Goal: Find specific page/section: Find specific page/section

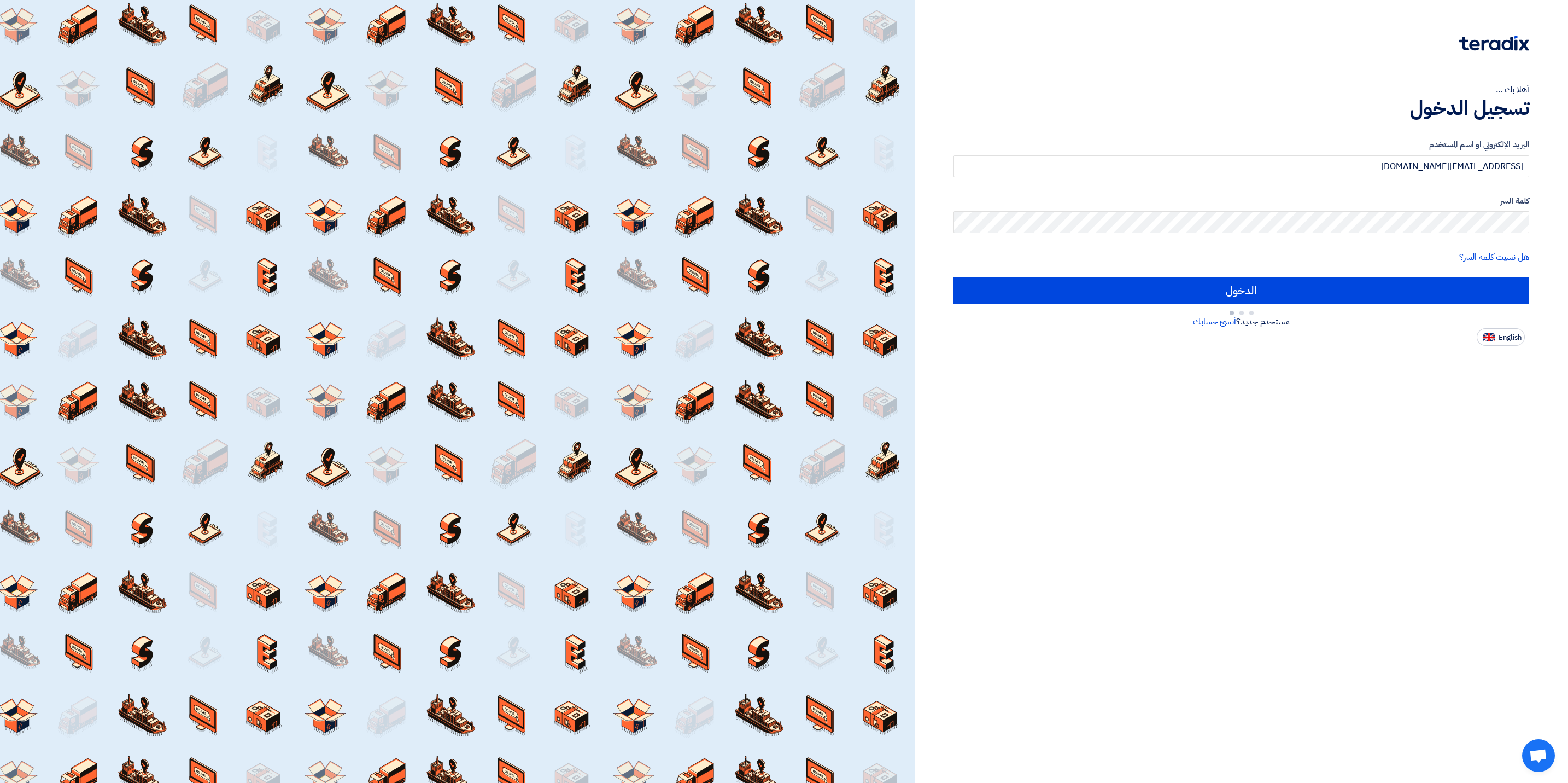
type input "Sign in"
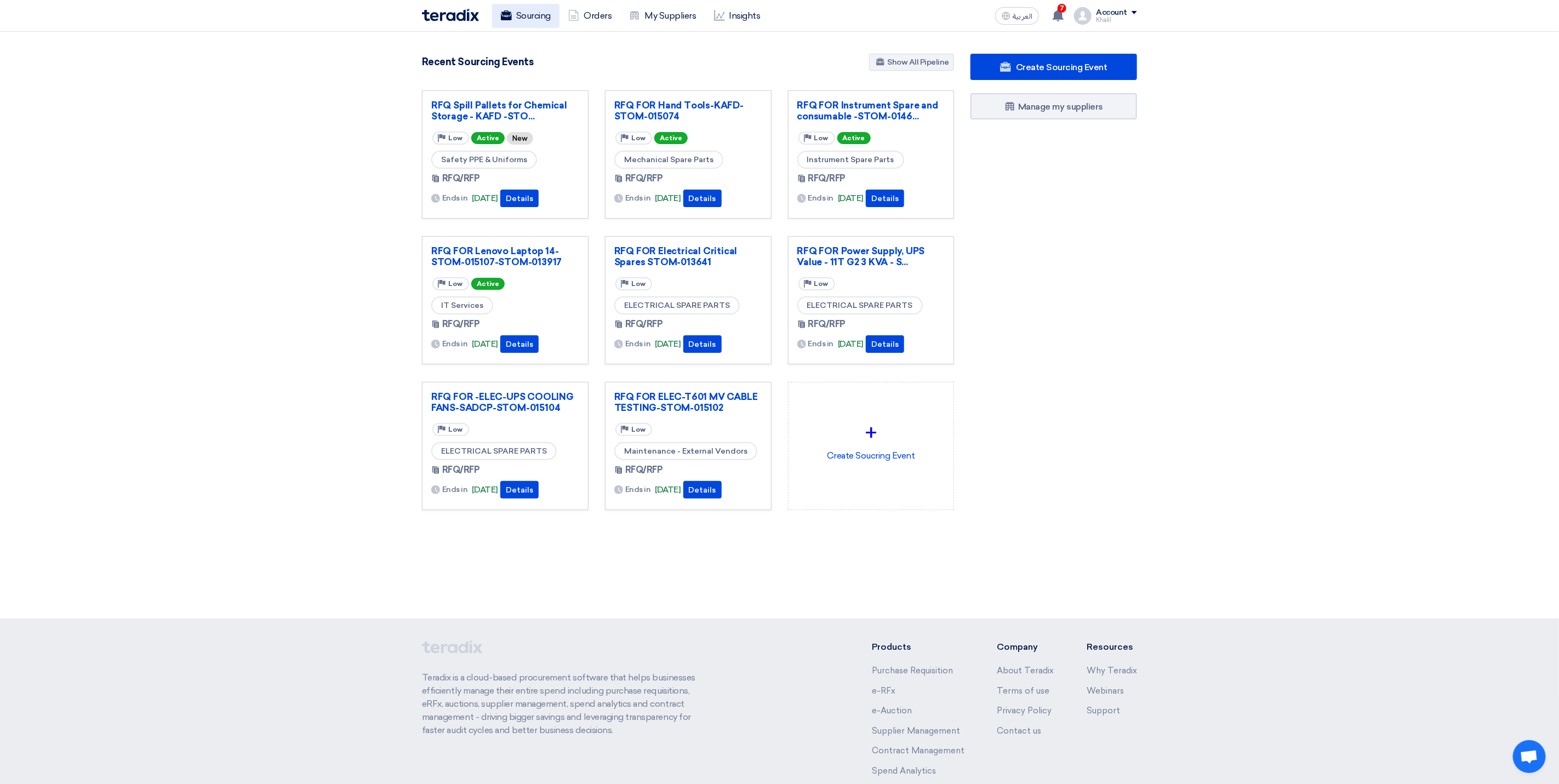
click at [501, 13] on icon at bounding box center [507, 15] width 11 height 11
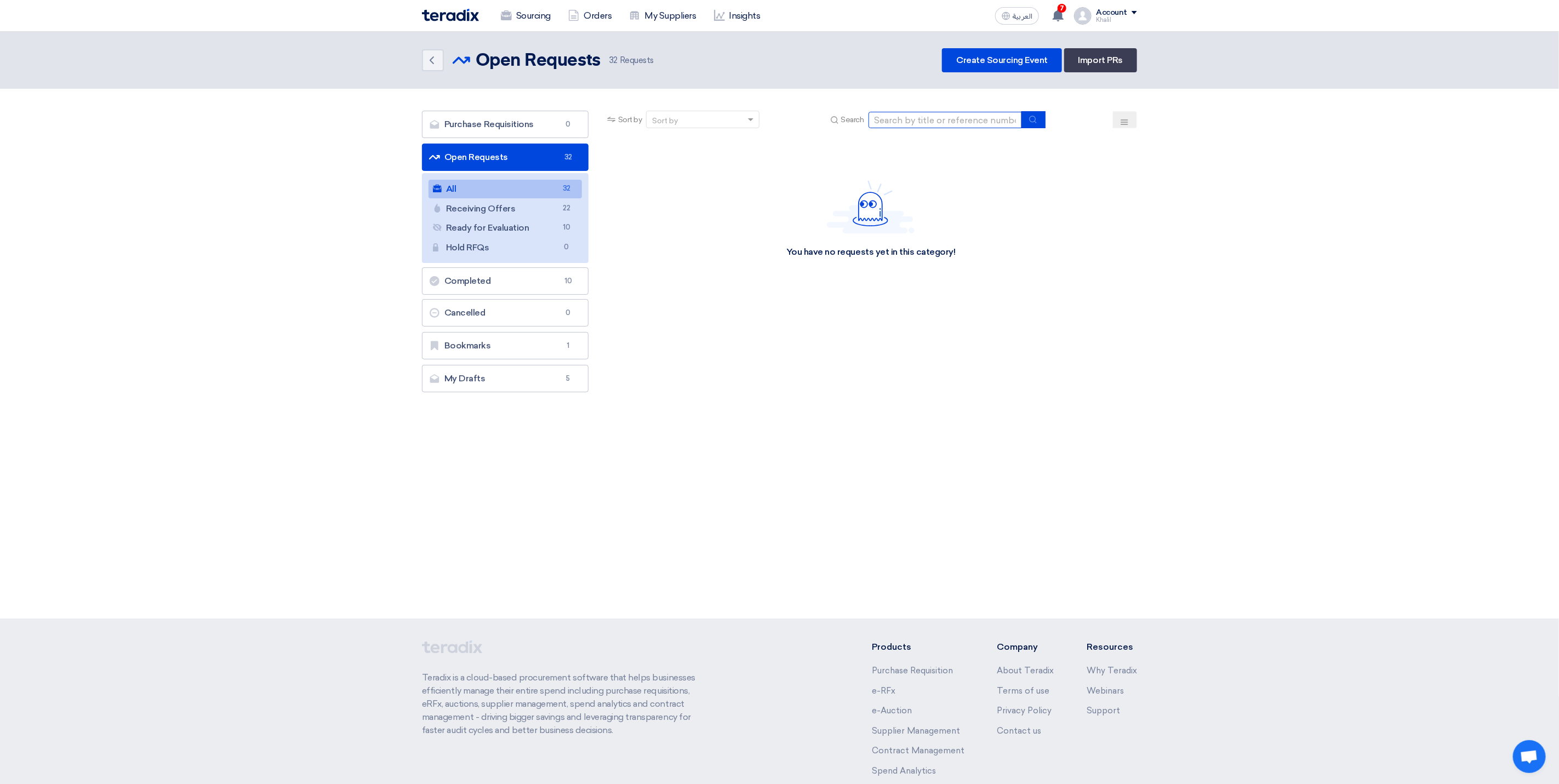
click at [908, 115] on input at bounding box center [945, 120] width 154 height 16
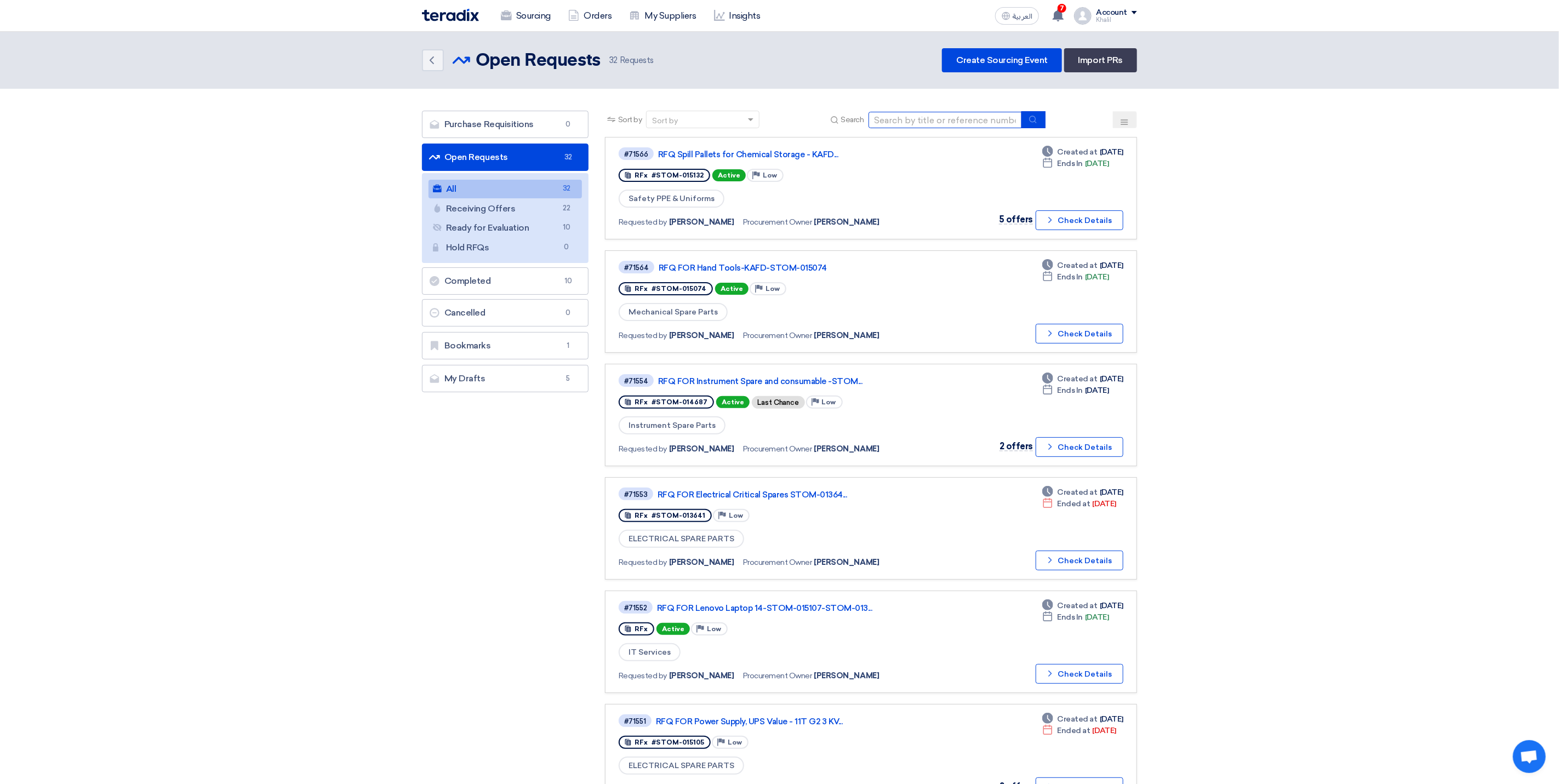
paste input "STOM-014781"
type input "STOM-014781"
click at [1325, 272] on section "Purchase Requisitions Purchase Requisitions 0 Open Requests Open Requests 32 Al…" at bounding box center [779, 704] width 1559 height 1231
click at [704, 117] on div "Sort by" at bounding box center [696, 119] width 98 height 13
click at [1326, 352] on section "Purchase Requisitions Purchase Requisitions 0 Open Requests Open Requests 32 Al…" at bounding box center [779, 704] width 1559 height 1231
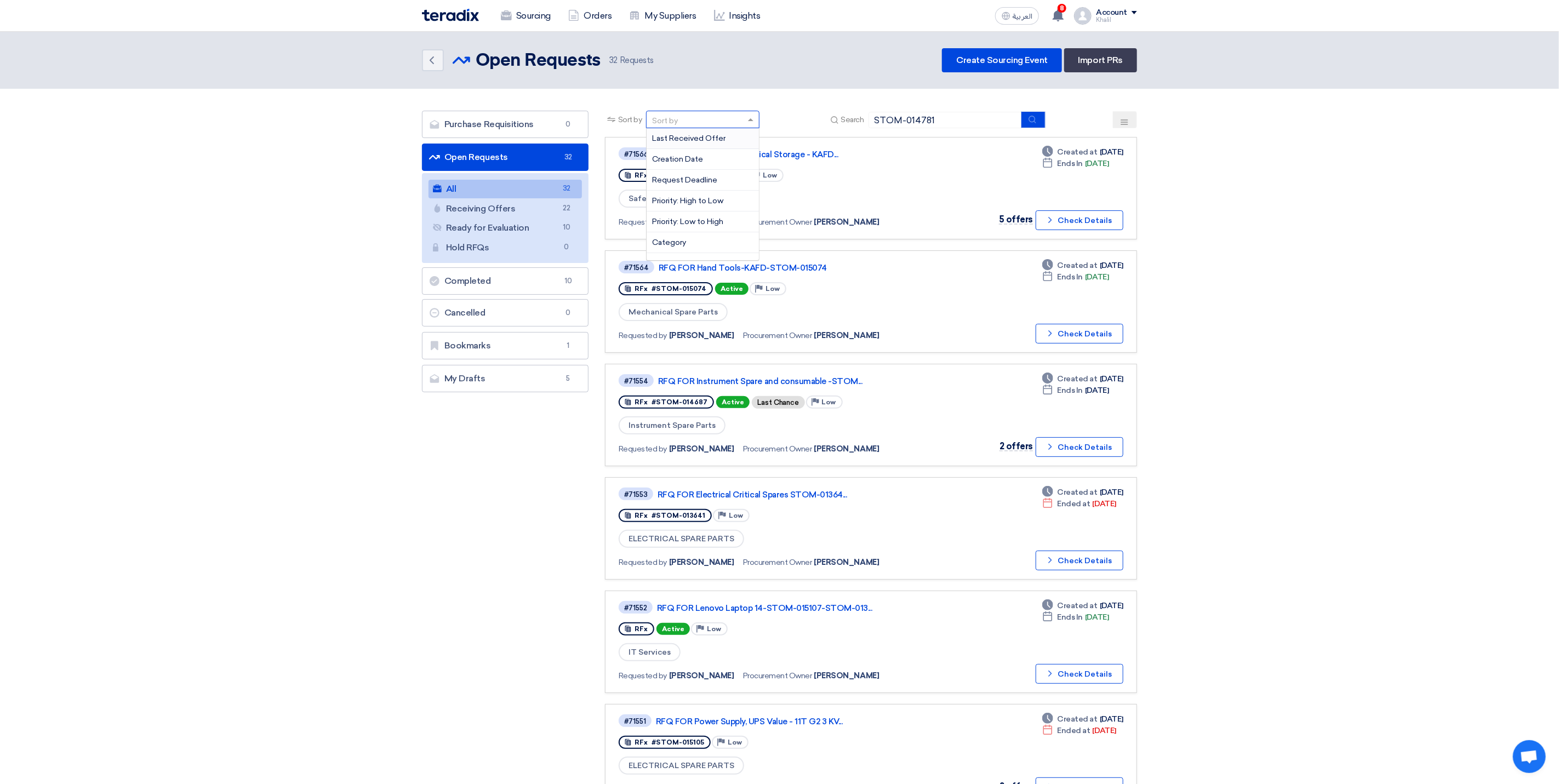
click at [683, 120] on div "Sort by" at bounding box center [696, 119] width 98 height 13
click at [689, 113] on div "Sort by" at bounding box center [696, 119] width 98 height 13
click at [697, 119] on div "Sort by" at bounding box center [696, 119] width 98 height 13
click at [1285, 219] on section "Purchase Requisitions Purchase Requisitions 0 Open Requests Open Requests 32 Al…" at bounding box center [779, 704] width 1559 height 1231
click at [542, 13] on link "Sourcing" at bounding box center [525, 15] width 67 height 24
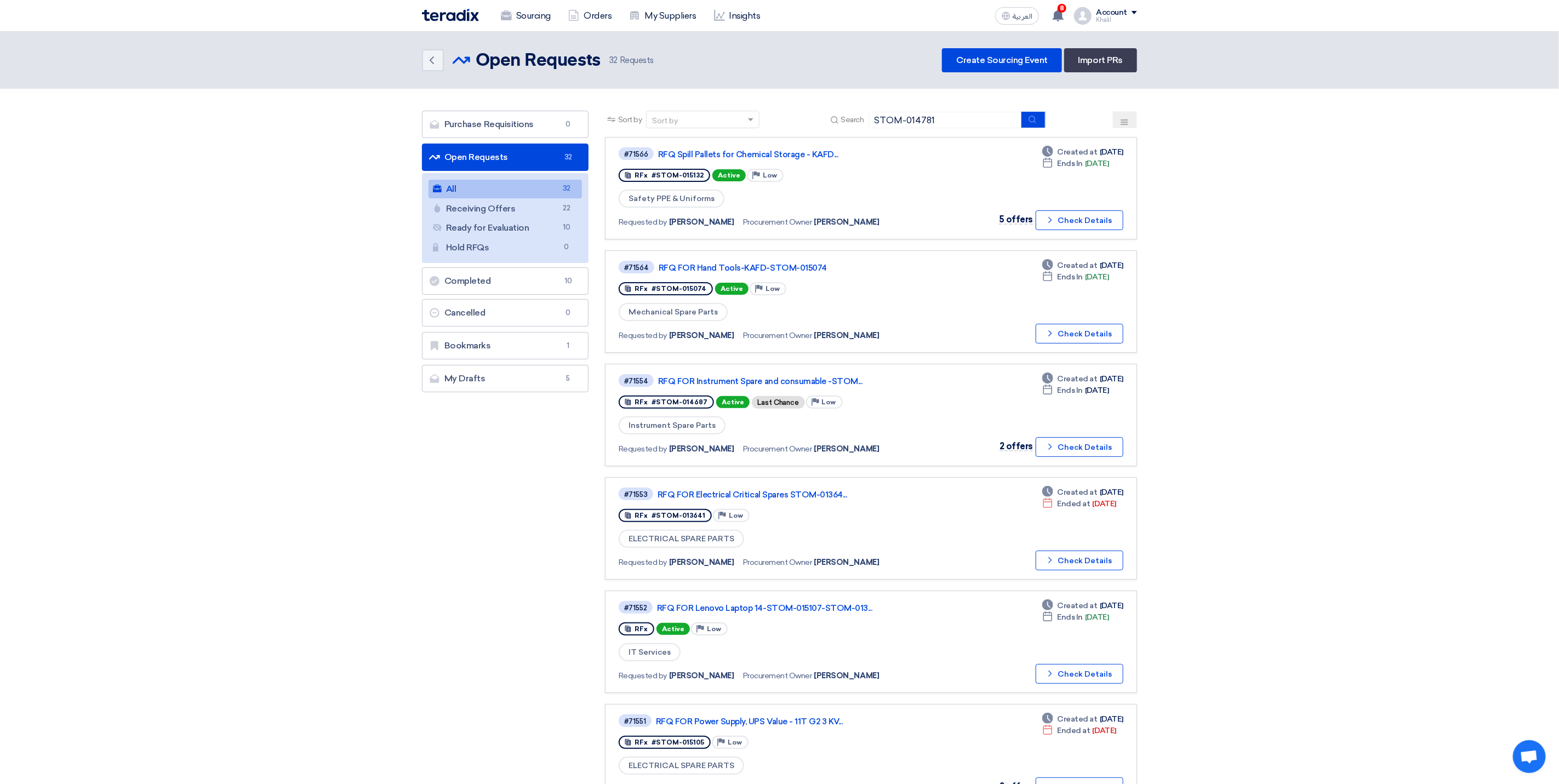
click at [549, 192] on link "All All 32" at bounding box center [506, 188] width 154 height 19
click at [915, 122] on input at bounding box center [945, 120] width 154 height 16
paste input "STOM-014781"
type input "STOM-014781"
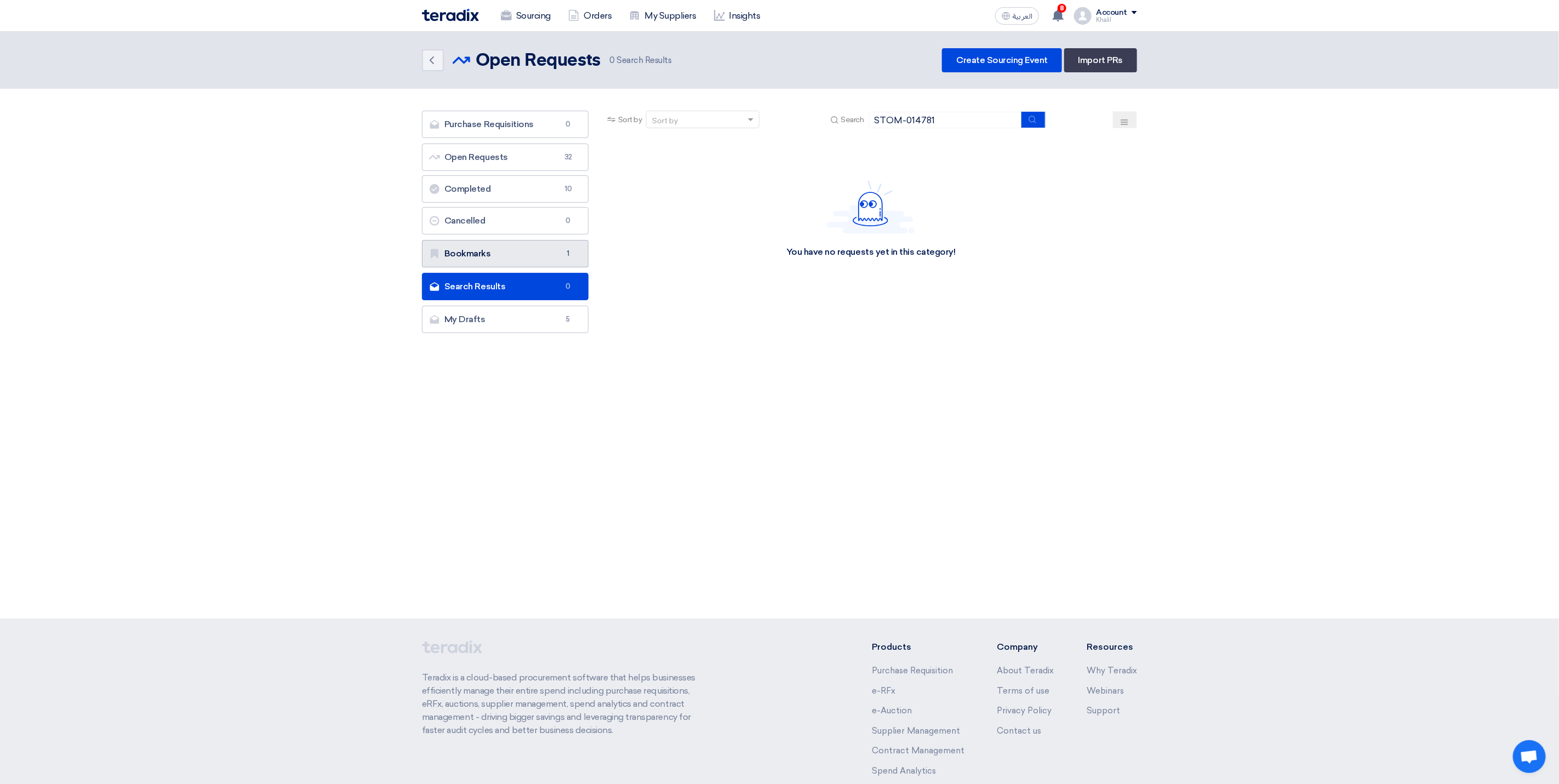
click at [534, 258] on link "Bookmarks Bookmarks 1" at bounding box center [505, 254] width 166 height 28
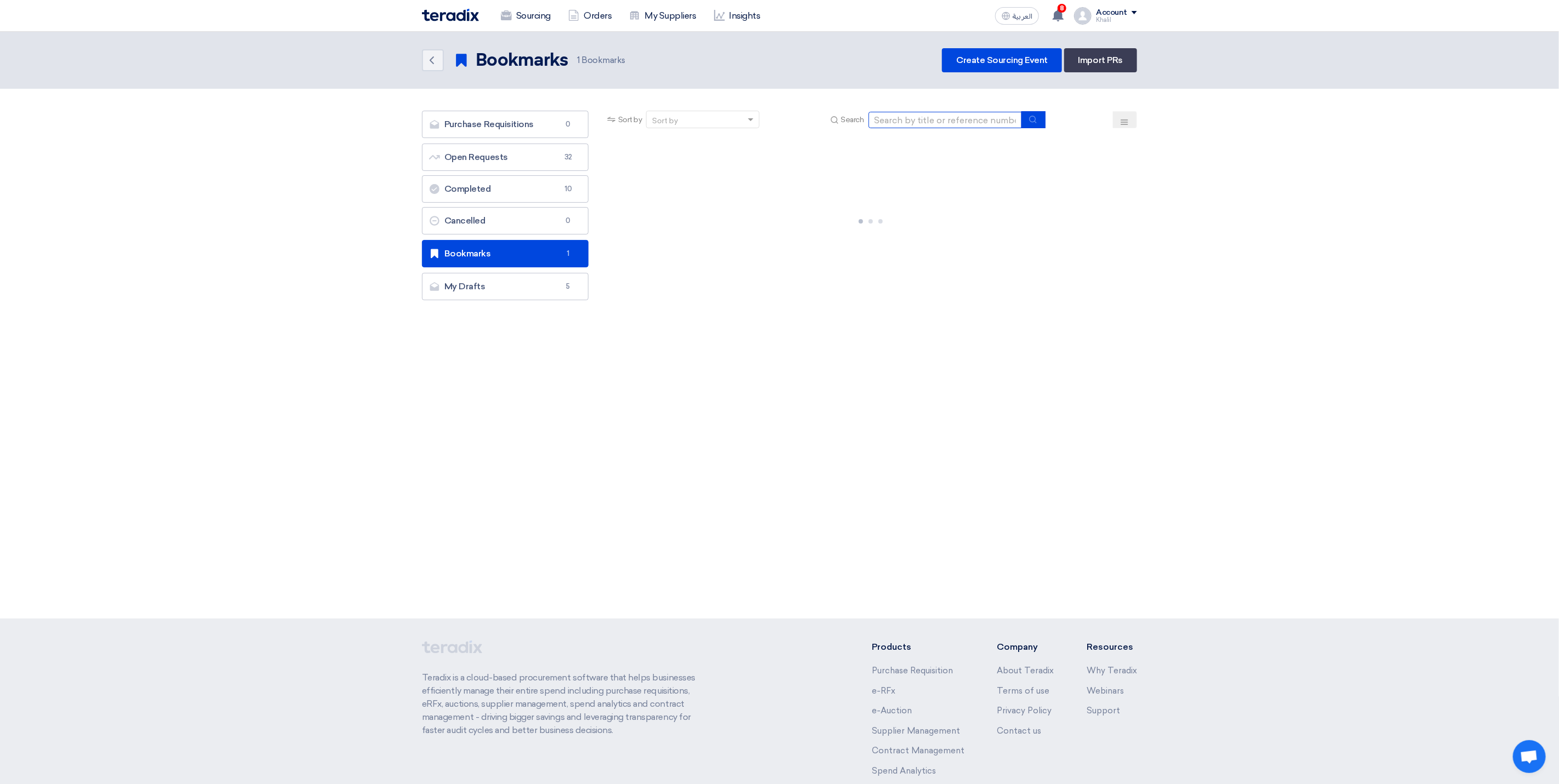
click at [917, 119] on input at bounding box center [945, 120] width 154 height 16
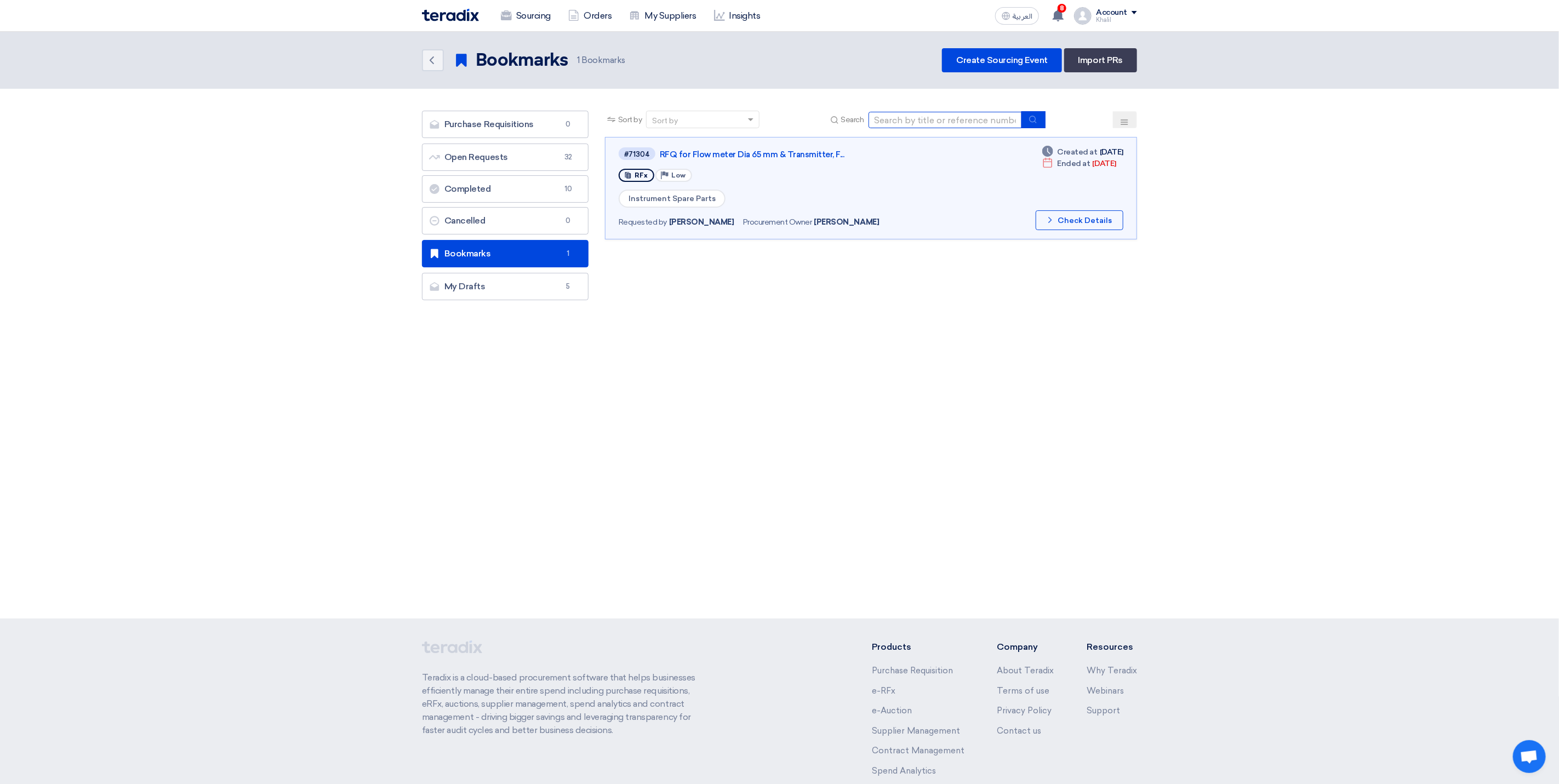
paste input "STOM-014781"
type input "STOM-014781"
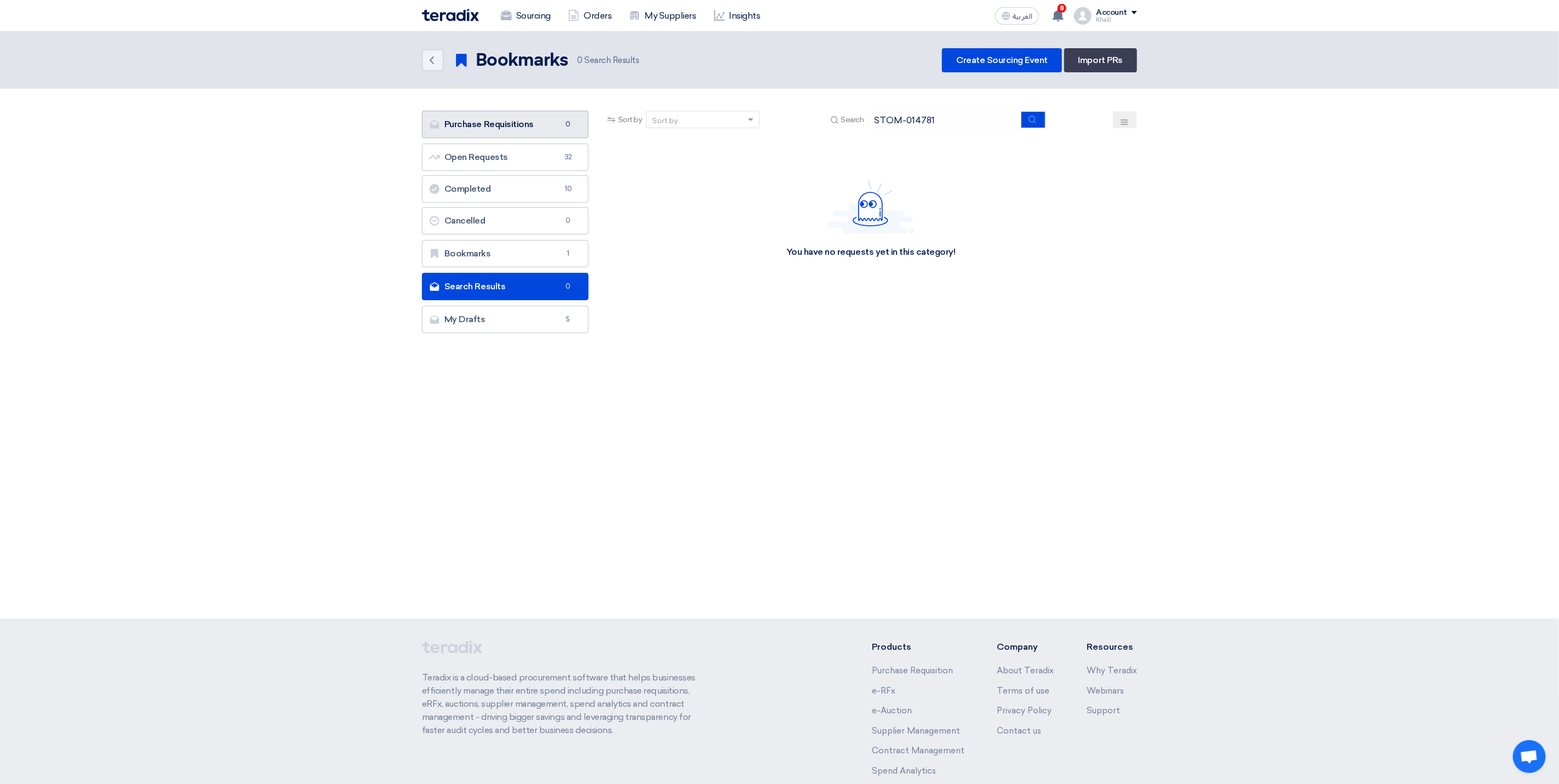
click at [537, 127] on link "Purchase Requisitions Purchase Requisitions 0" at bounding box center [505, 124] width 166 height 28
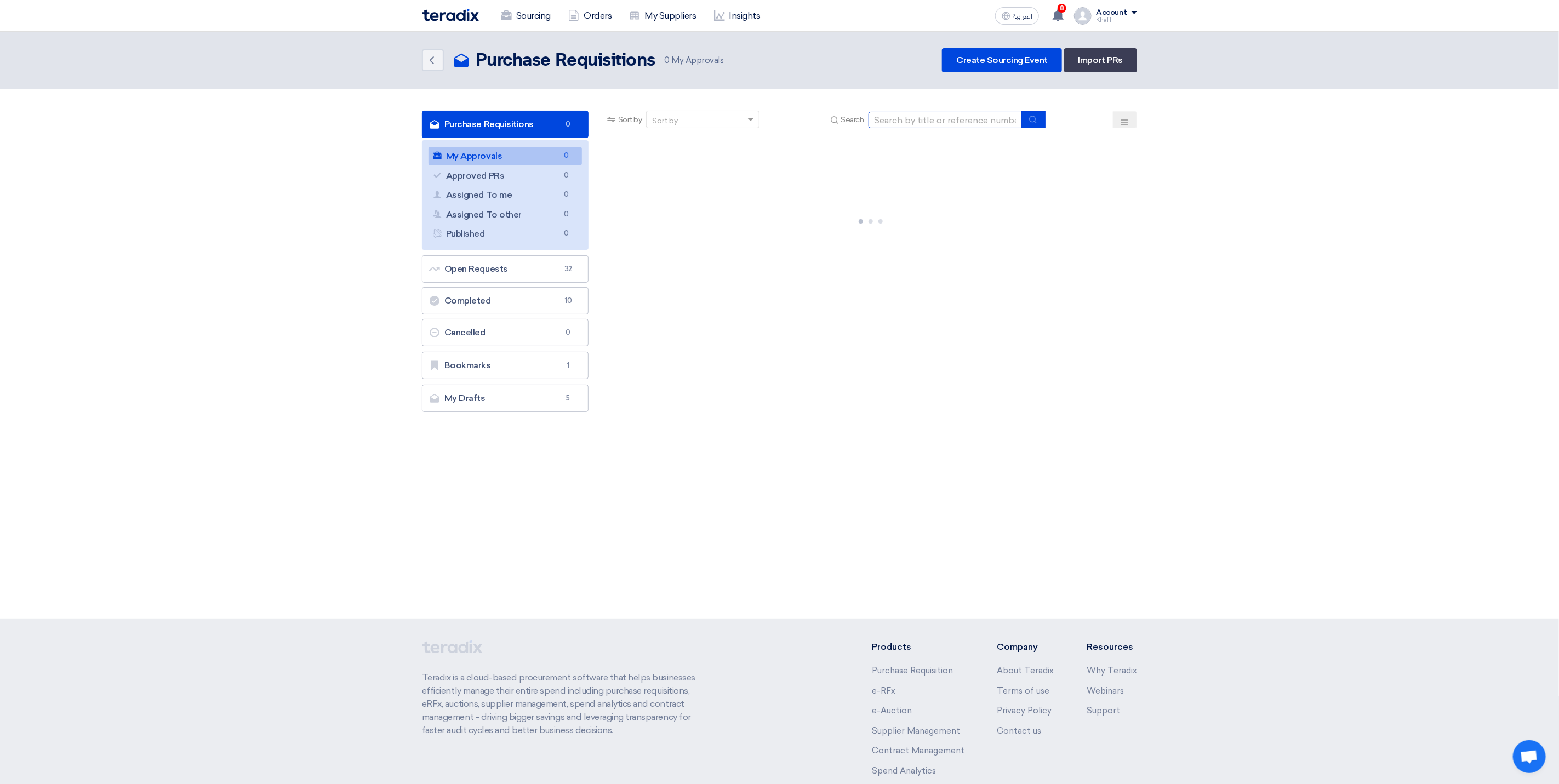
click at [898, 119] on input at bounding box center [945, 120] width 154 height 16
paste input "STOM-014781"
type input "STOM-014781"
click at [506, 263] on link "Open Requests Open Requests 32" at bounding box center [505, 269] width 166 height 28
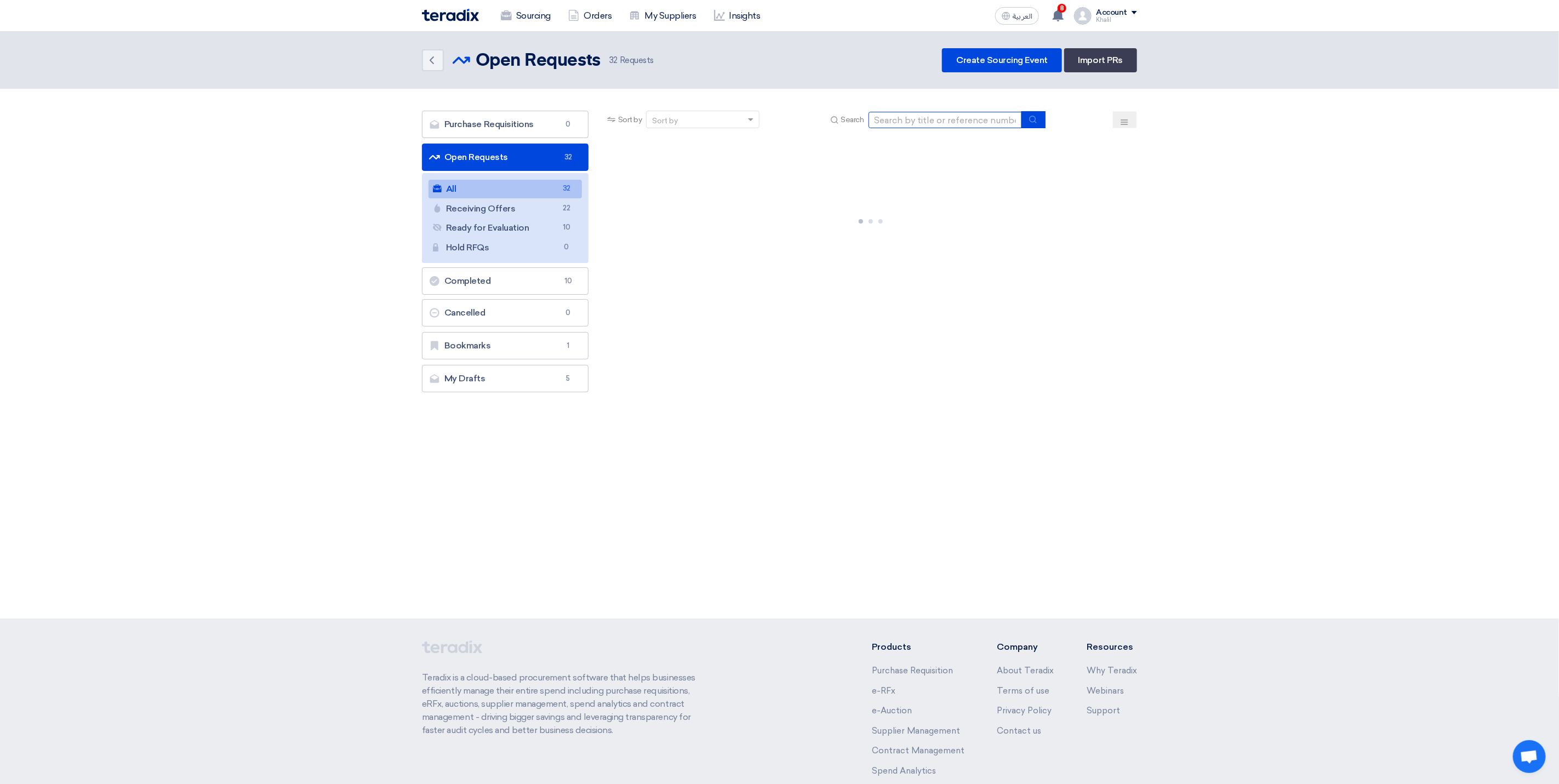
click at [913, 119] on input at bounding box center [945, 120] width 154 height 16
paste input "STOM-014781"
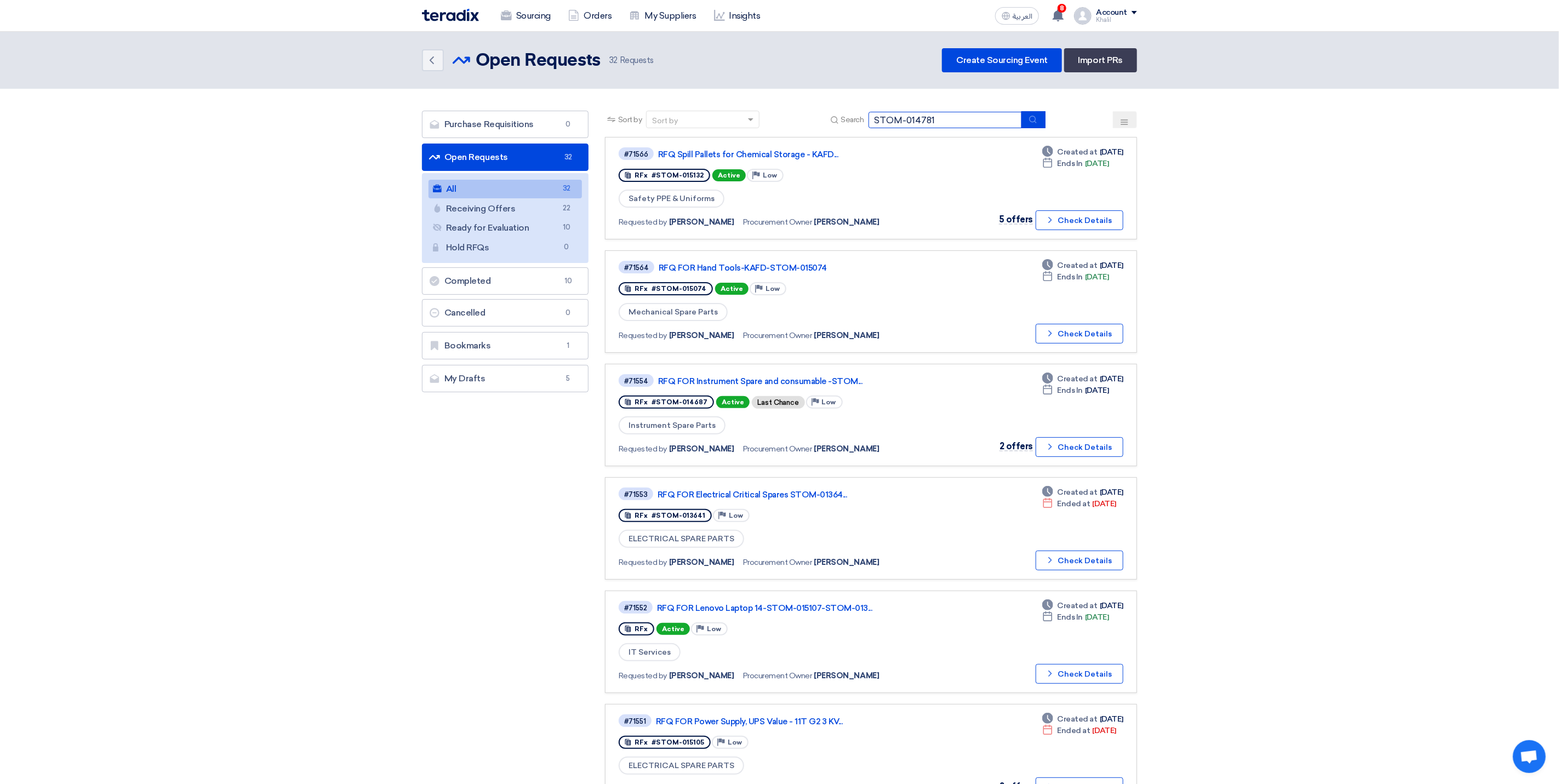
type input "STOM-014781"
